Goal: Find specific page/section: Find specific page/section

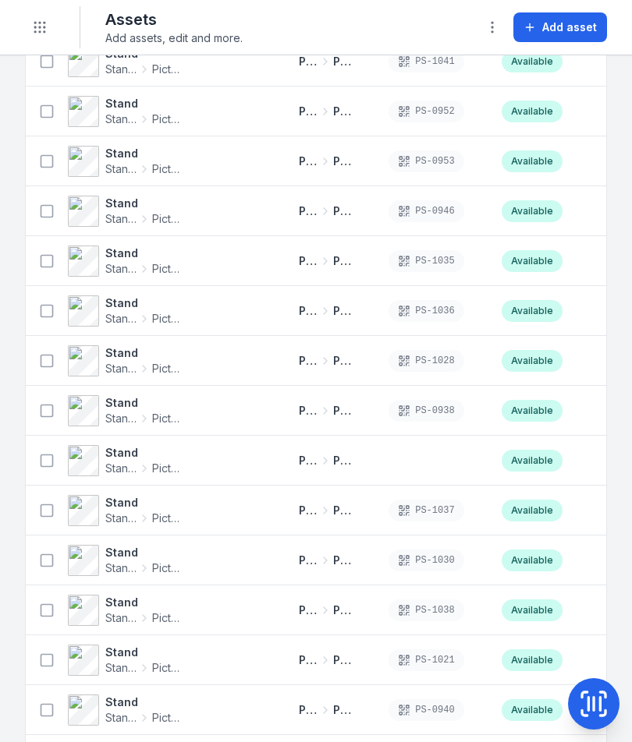
scroll to position [972, 0]
click at [468, 373] on div "PS-1028" at bounding box center [426, 360] width 112 height 34
click at [593, 701] on icon at bounding box center [593, 704] width 0 height 13
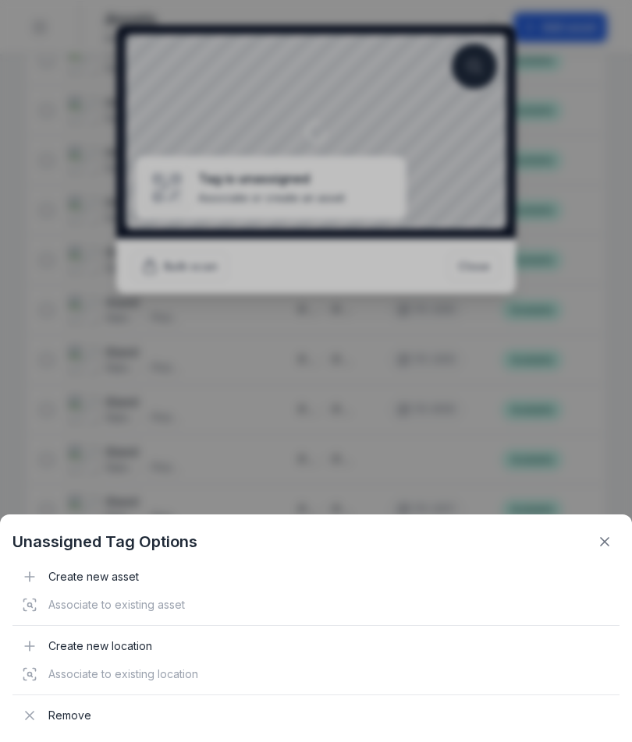
click at [601, 538] on icon at bounding box center [604, 542] width 8 height 8
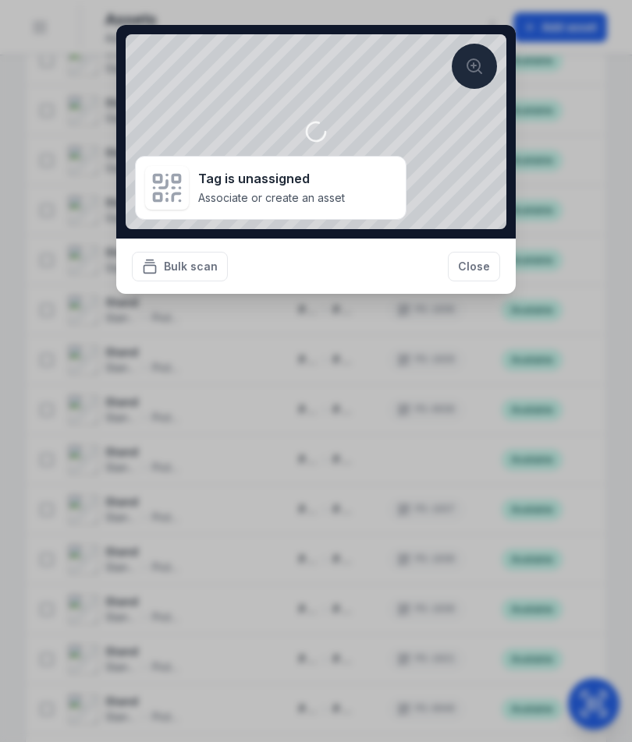
click at [476, 263] on button "Close" at bounding box center [474, 267] width 52 height 30
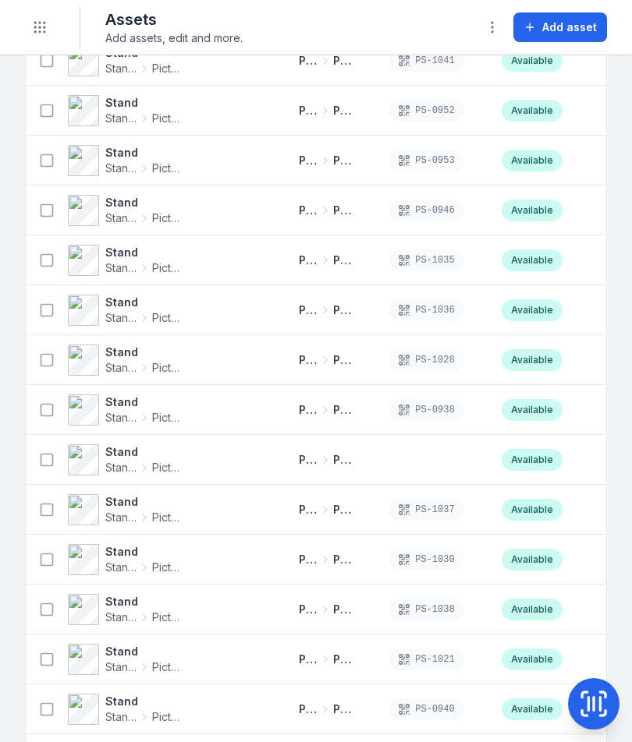
click at [593, 699] on icon at bounding box center [593, 704] width 0 height 13
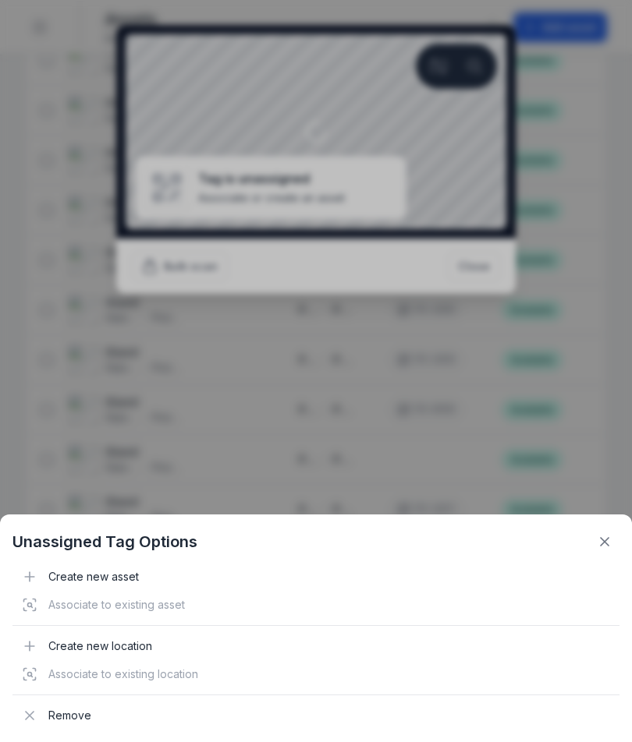
click at [604, 547] on icon at bounding box center [604, 542] width 16 height 16
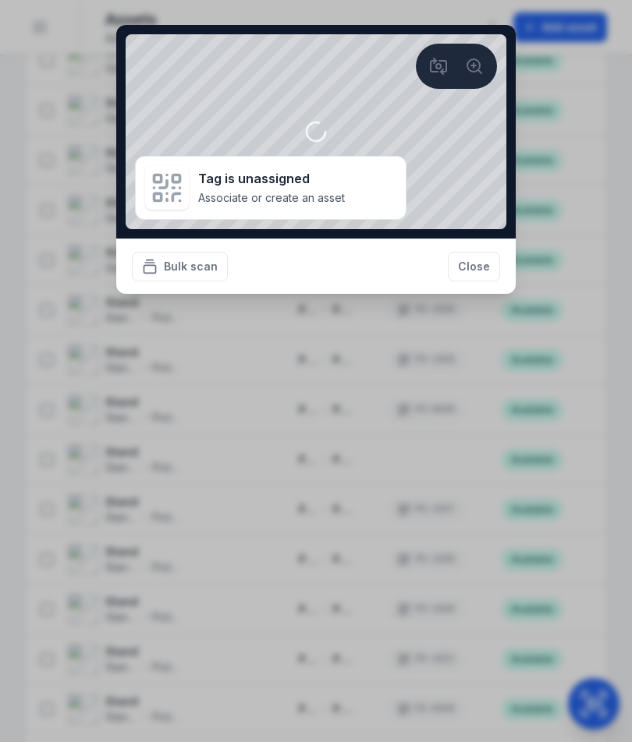
click at [481, 274] on button "Close" at bounding box center [474, 267] width 52 height 30
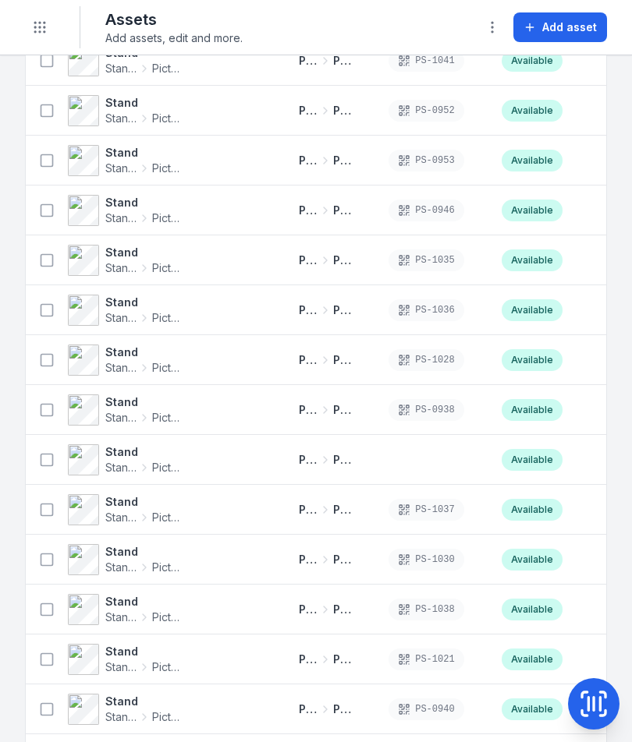
click at [596, 688] on button at bounding box center [593, 703] width 51 height 51
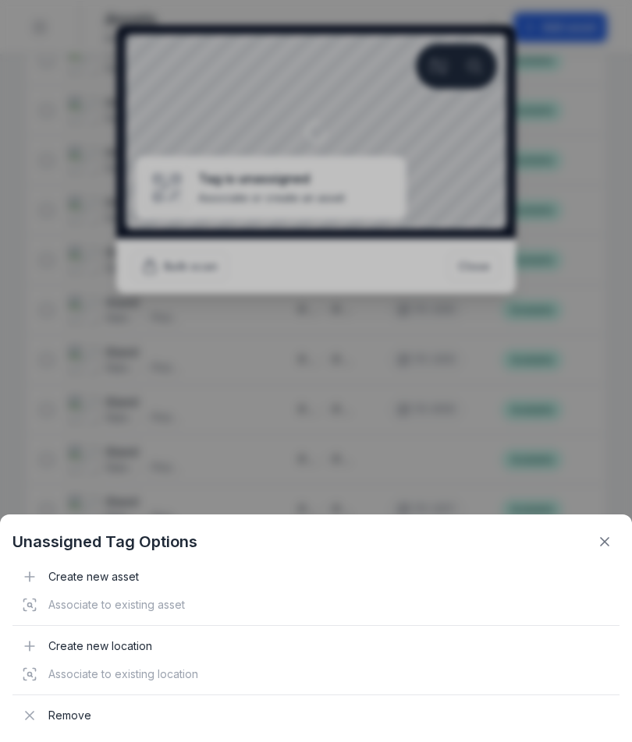
click at [604, 540] on icon at bounding box center [604, 542] width 16 height 16
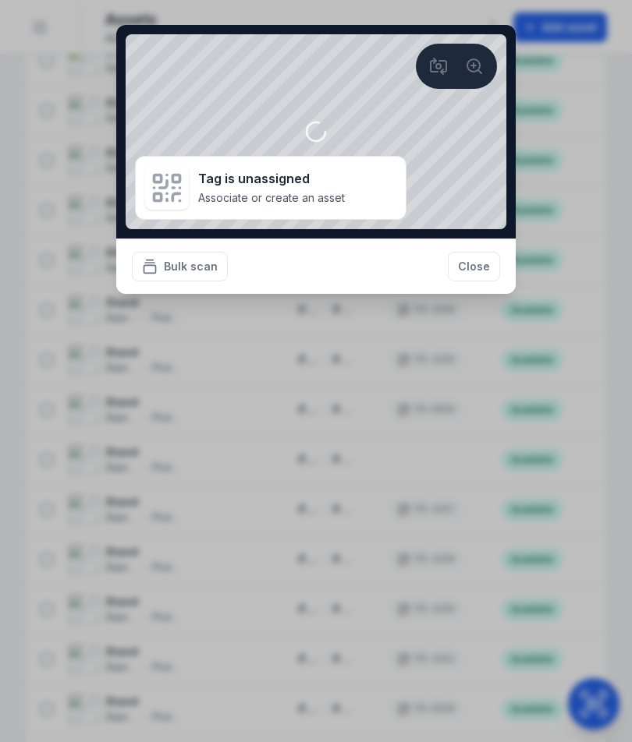
click at [480, 268] on button "Close" at bounding box center [474, 267] width 52 height 30
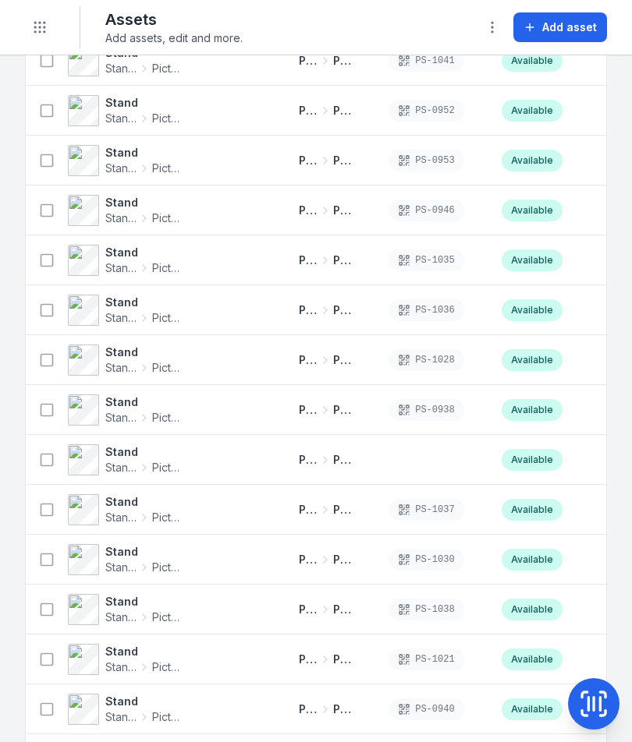
click at [598, 681] on button at bounding box center [593, 703] width 51 height 51
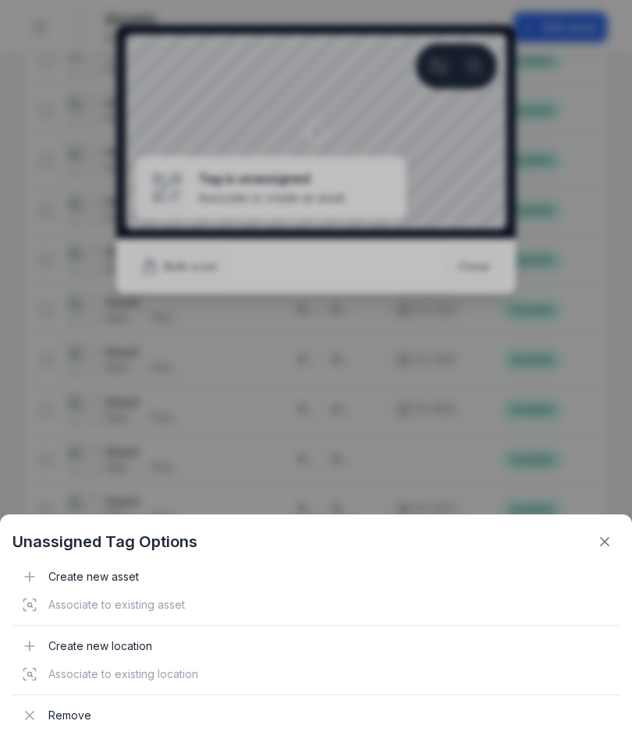
click at [608, 524] on div "Unassigned Tag Options Create new asset Associate to existing asset Create new …" at bounding box center [316, 629] width 632 height 228
click at [607, 536] on icon at bounding box center [604, 542] width 16 height 16
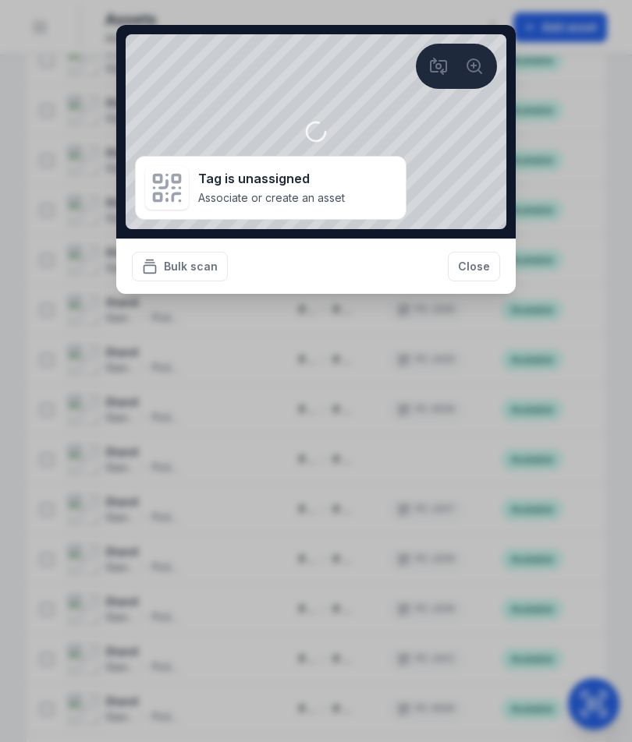
click at [490, 238] on section "Tag is unassigned Associate or create an asset Tag is unassigned Associate or c…" at bounding box center [315, 187] width 399 height 101
click at [486, 263] on button "Close" at bounding box center [474, 267] width 52 height 30
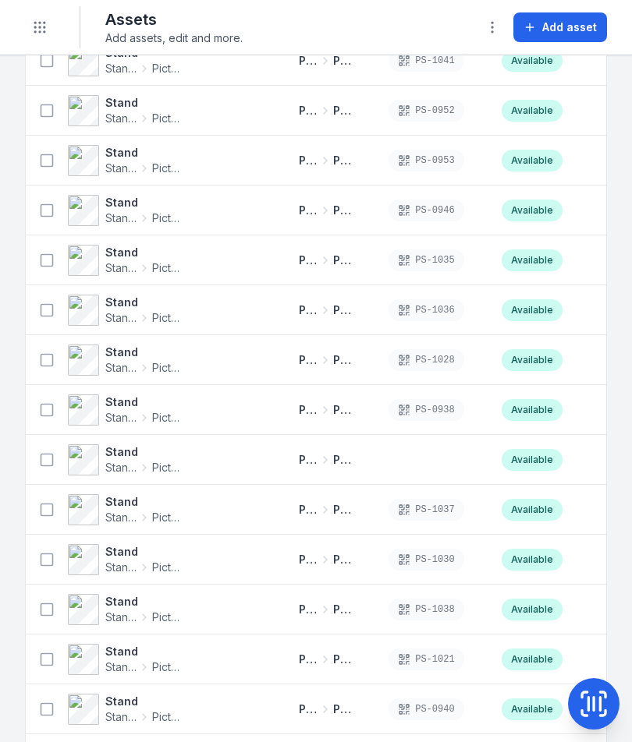
click at [592, 690] on icon at bounding box center [593, 703] width 31 height 31
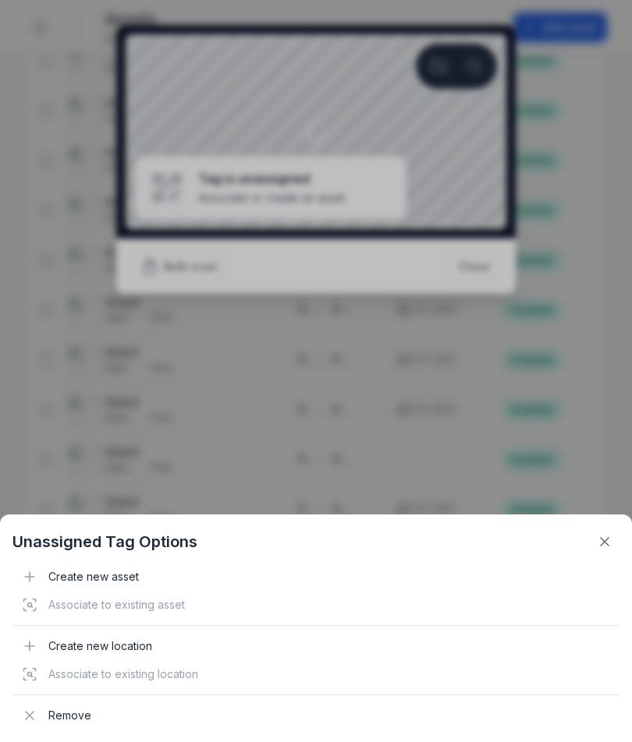
click at [618, 540] on button at bounding box center [604, 542] width 30 height 30
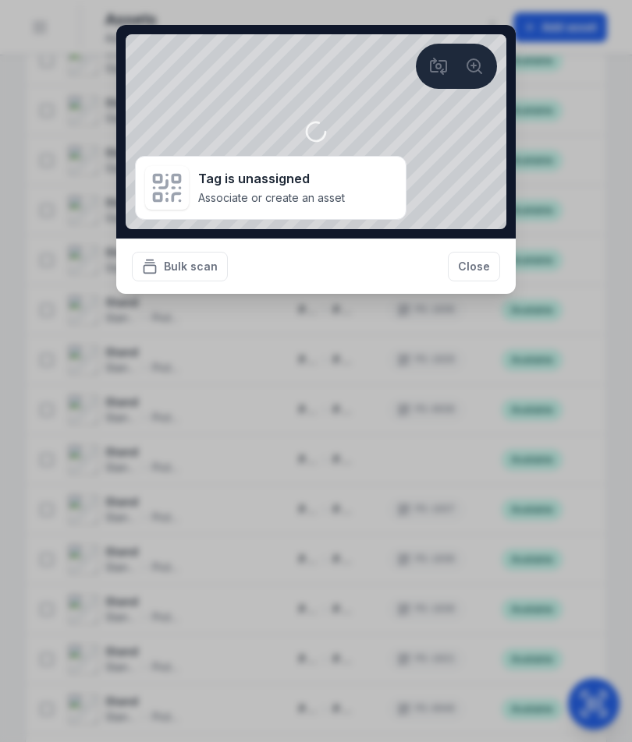
click at [468, 254] on button "Close" at bounding box center [474, 267] width 52 height 30
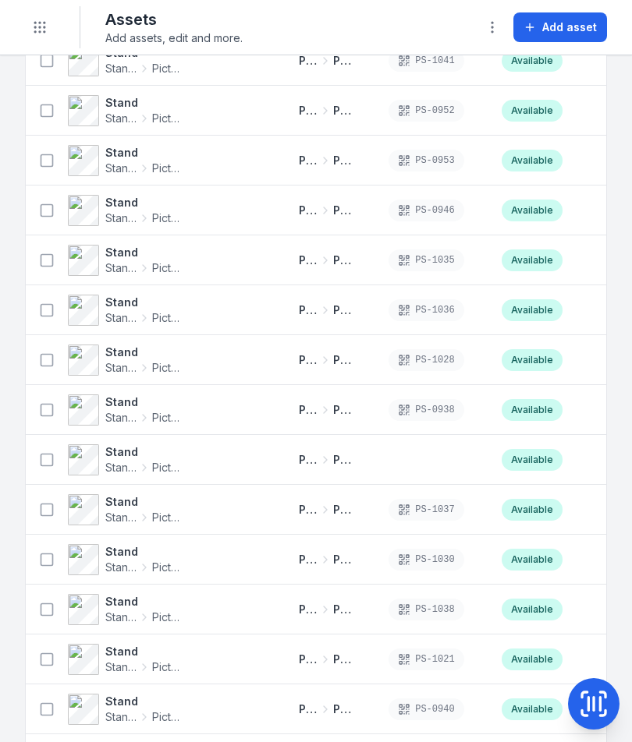
click at [591, 693] on icon at bounding box center [593, 703] width 31 height 31
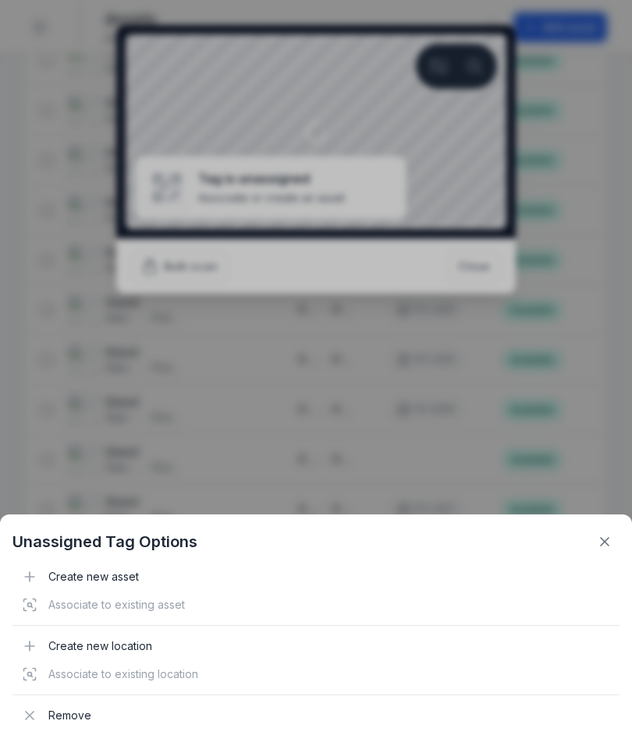
click at [612, 552] on button at bounding box center [604, 542] width 30 height 30
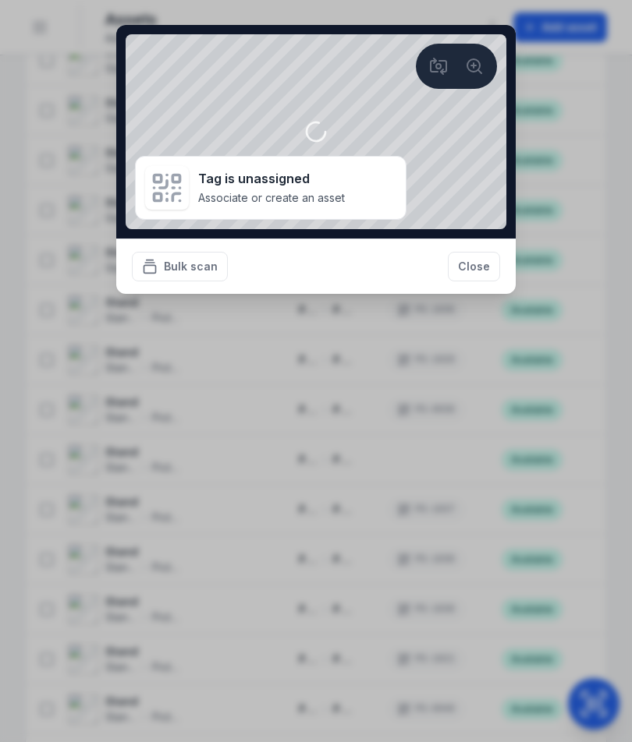
click at [493, 265] on button "Close" at bounding box center [474, 267] width 52 height 30
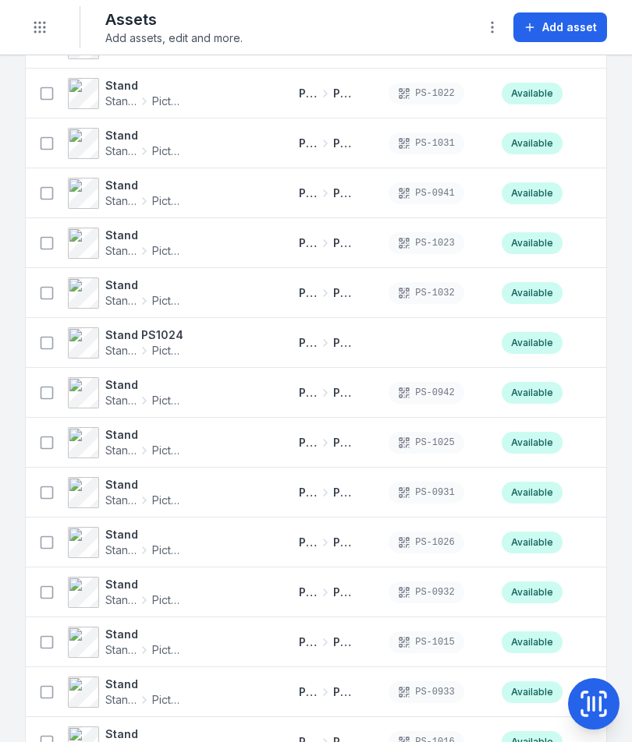
click at [537, 432] on div "Available" at bounding box center [531, 443] width 61 height 22
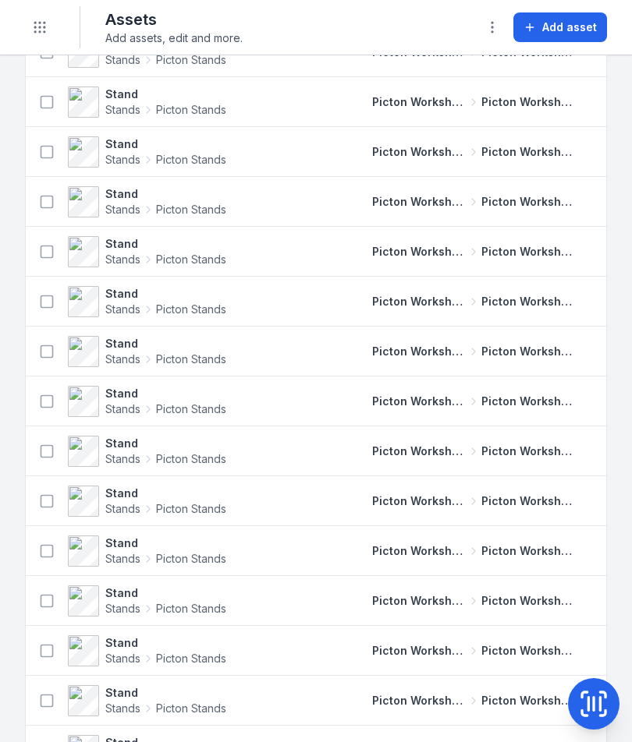
click at [522, 432] on td "Picton Workshops & Bays Picton Workshop 1" at bounding box center [473, 451] width 240 height 50
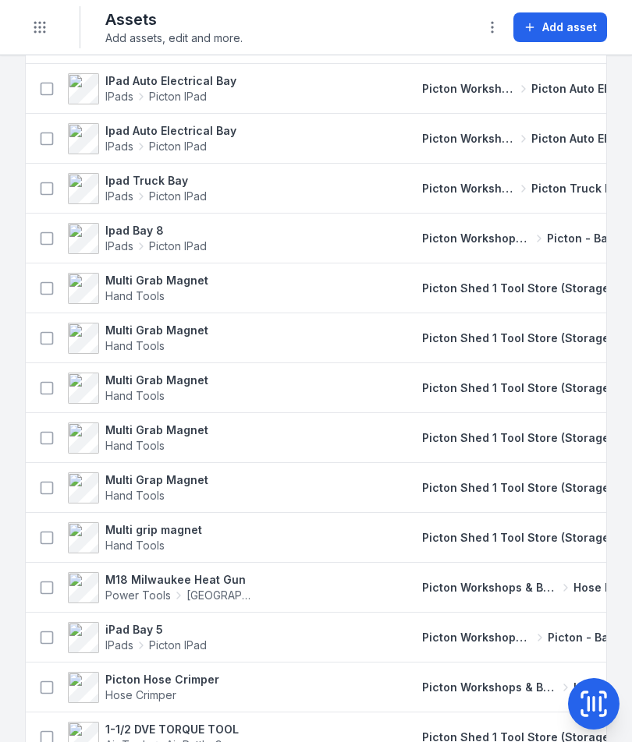
scroll to position [5186, 0]
click at [314, 564] on td at bounding box center [339, 587] width 128 height 50
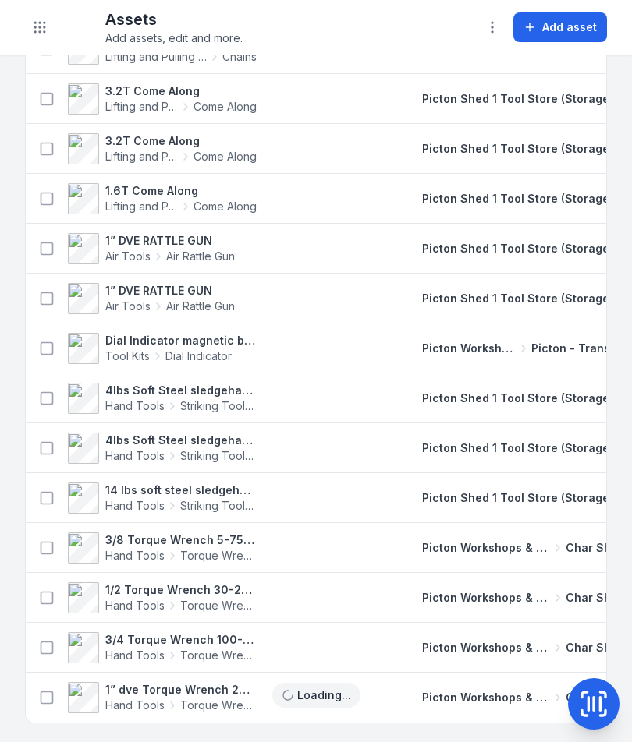
scroll to position [6922, 0]
